Goal: Task Accomplishment & Management: Use online tool/utility

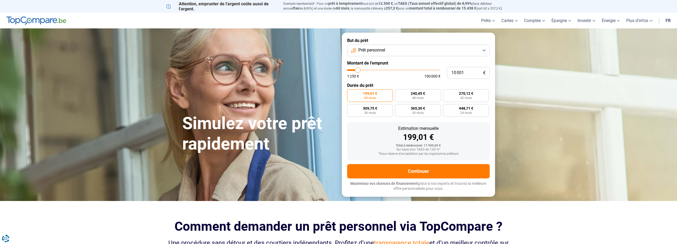
click at [387, 52] on button "Prêt personnel" at bounding box center [418, 51] width 142 height 12
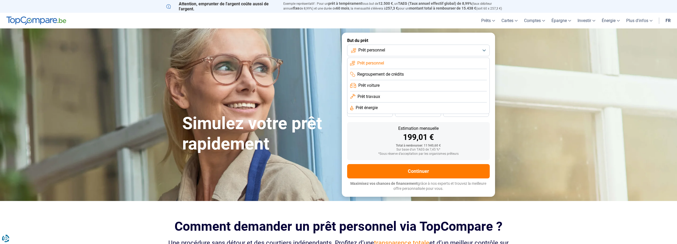
click at [387, 51] on button "Prêt personnel" at bounding box center [418, 51] width 142 height 12
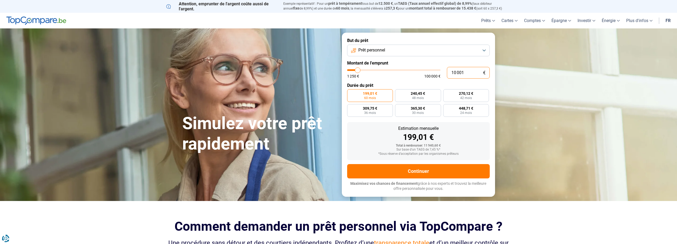
drag, startPoint x: 454, startPoint y: 72, endPoint x: 444, endPoint y: 72, distance: 9.6
click at [444, 72] on div "10 001 € 1 250 € 100 000 €" at bounding box center [418, 73] width 142 height 12
type input "30 001"
type input "30000"
type input "30 001"
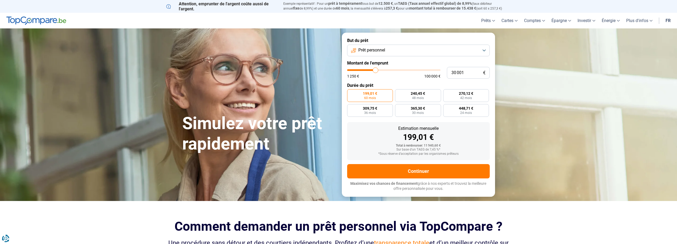
type input "30000"
radio input "false"
